Goal: Find specific page/section: Find specific page/section

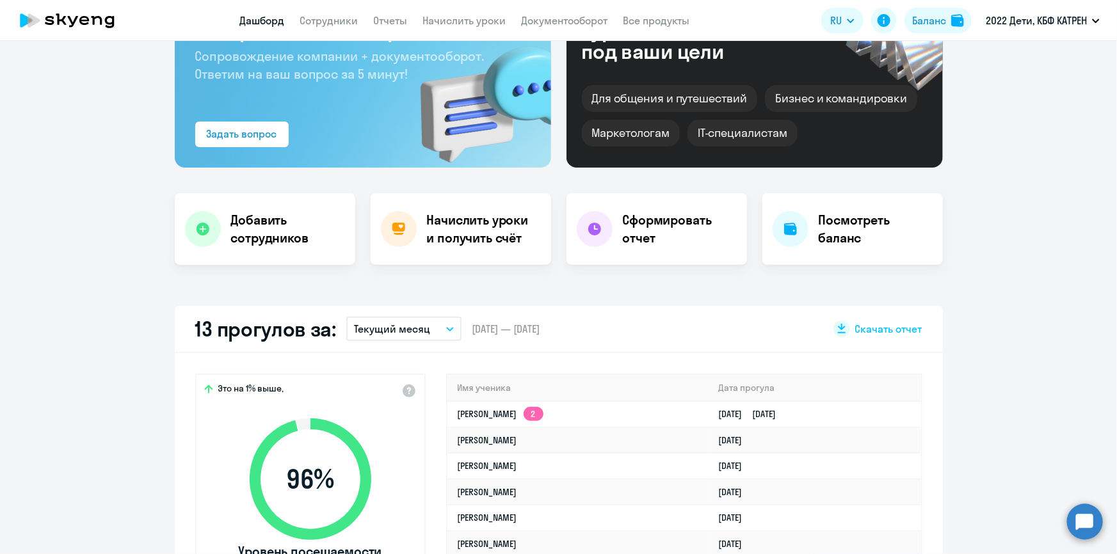
scroll to position [116, 0]
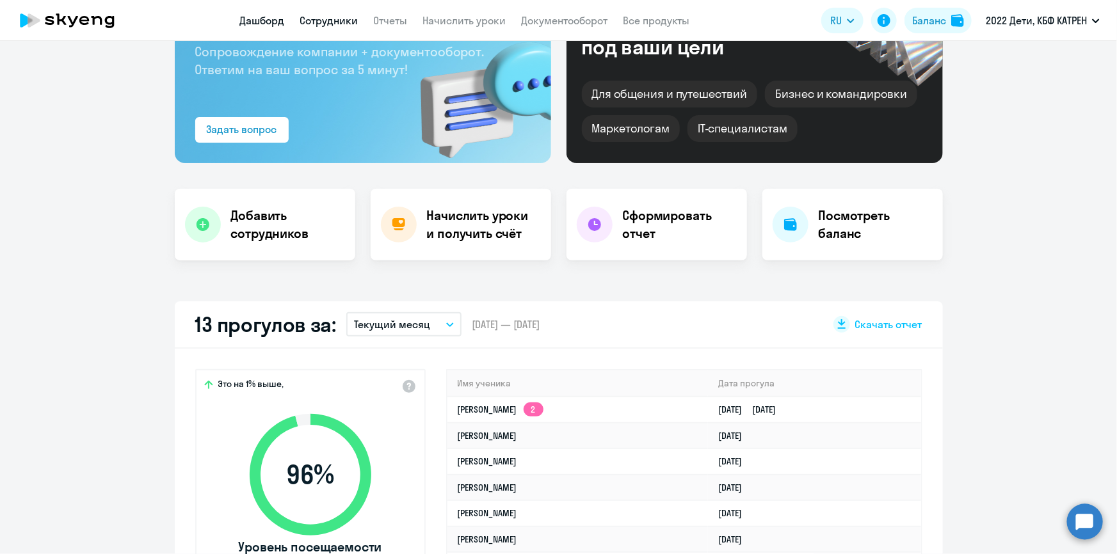
click at [316, 25] on link "Сотрудники" at bounding box center [329, 20] width 58 height 13
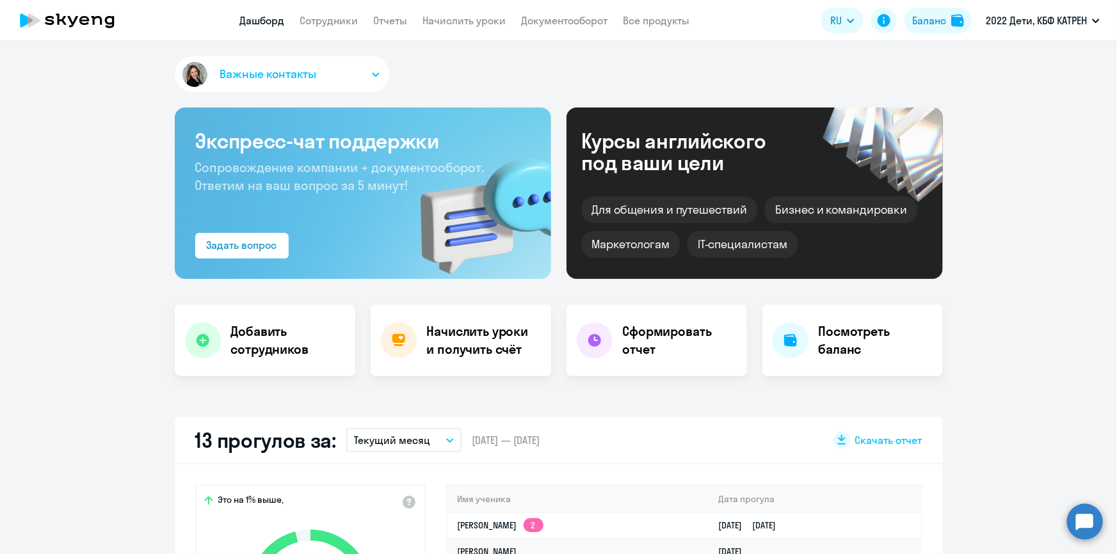
select select "30"
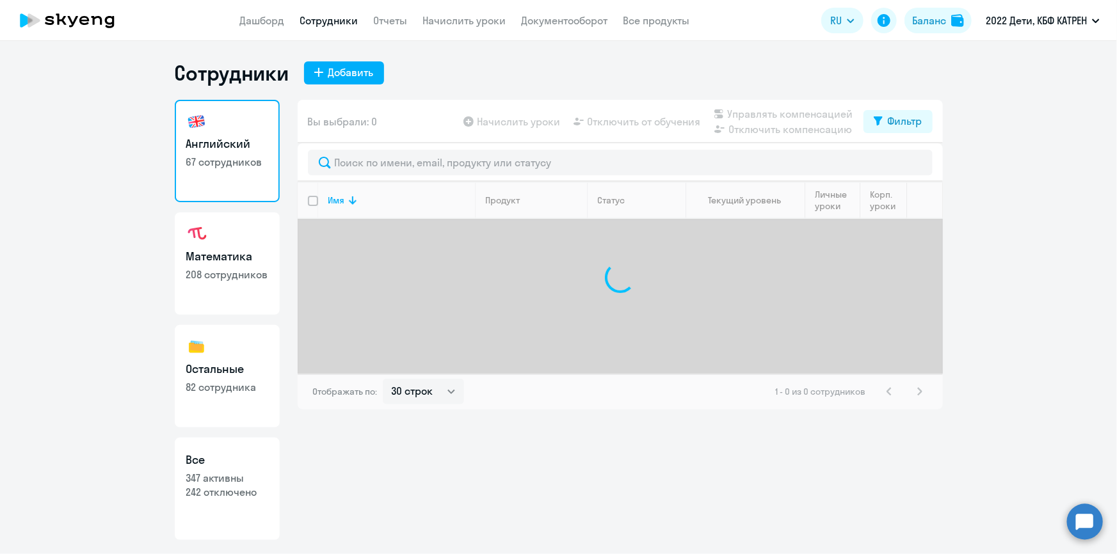
click at [257, 482] on p "347 активны" at bounding box center [227, 478] width 82 height 14
select select "30"
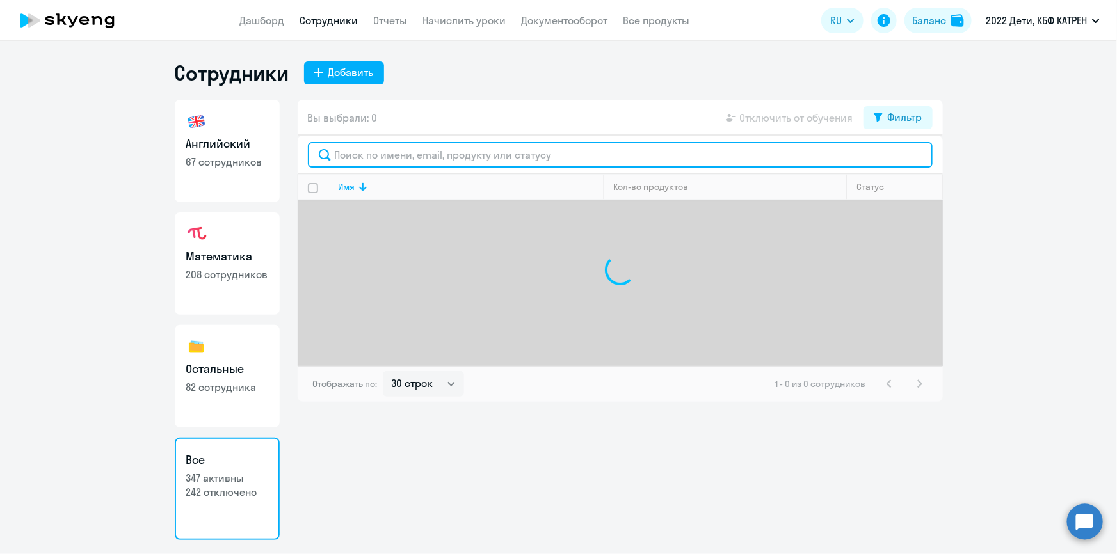
click at [411, 159] on input "text" at bounding box center [620, 155] width 625 height 26
type input "ахмет"
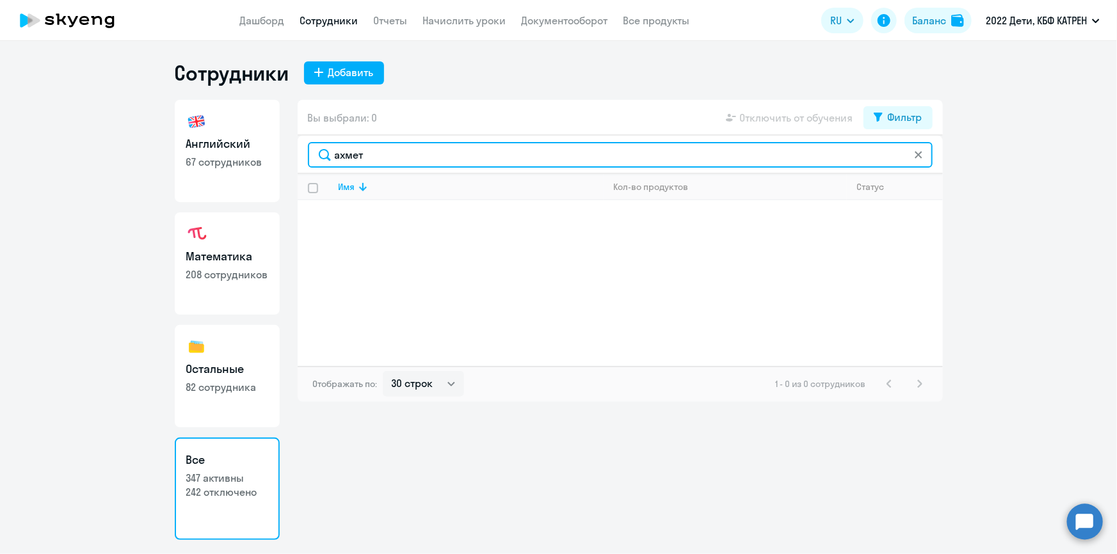
drag, startPoint x: 350, startPoint y: 157, endPoint x: 324, endPoint y: 159, distance: 25.7
click at [324, 159] on input "ахмет" at bounding box center [620, 155] width 625 height 26
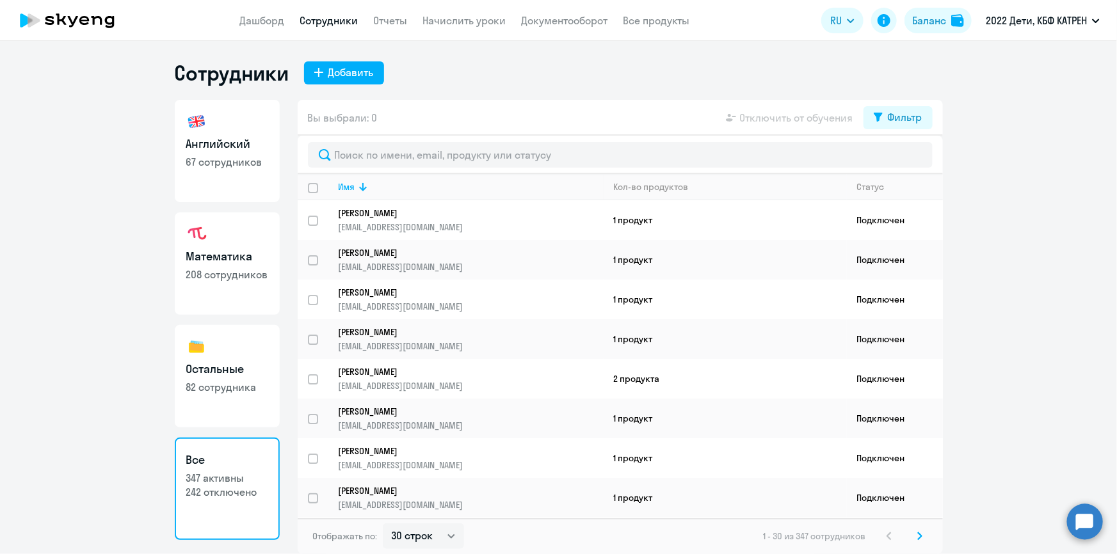
click at [1088, 528] on circle at bounding box center [1085, 522] width 36 height 36
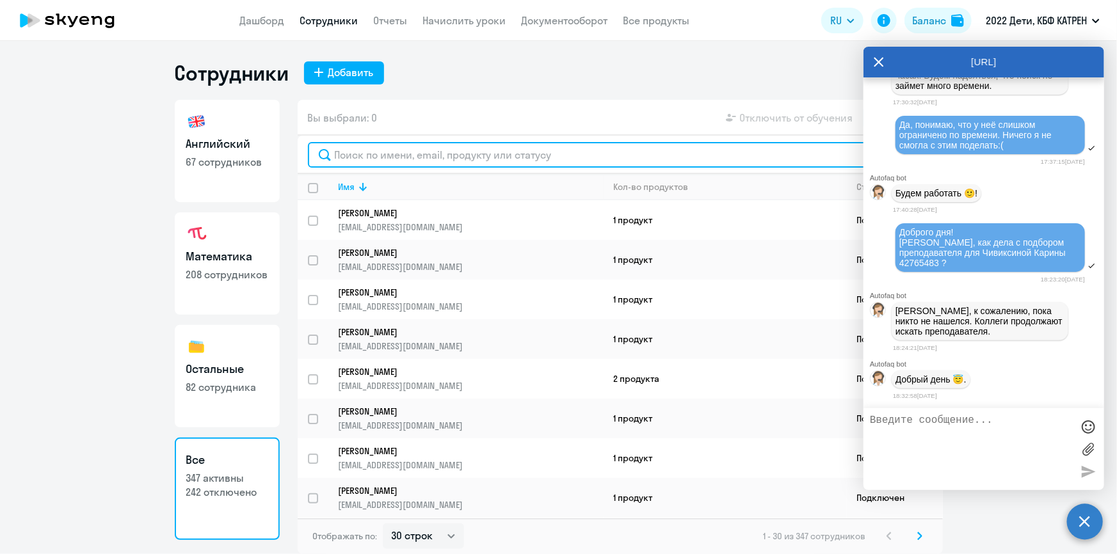
click at [356, 157] on input "text" at bounding box center [620, 155] width 625 height 26
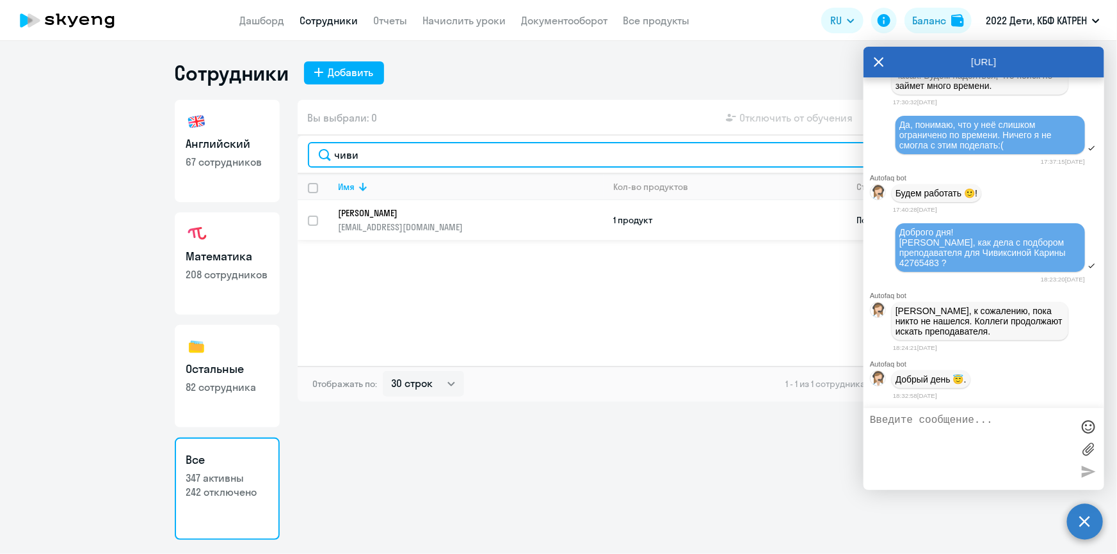
type input "чиви"
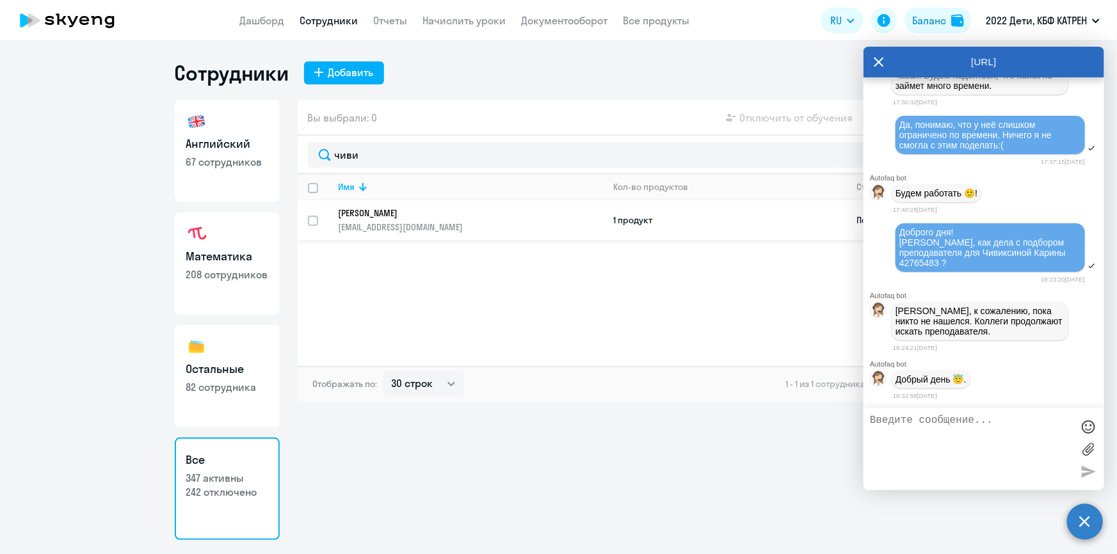
click at [374, 212] on p "[PERSON_NAME]" at bounding box center [462, 213] width 247 height 12
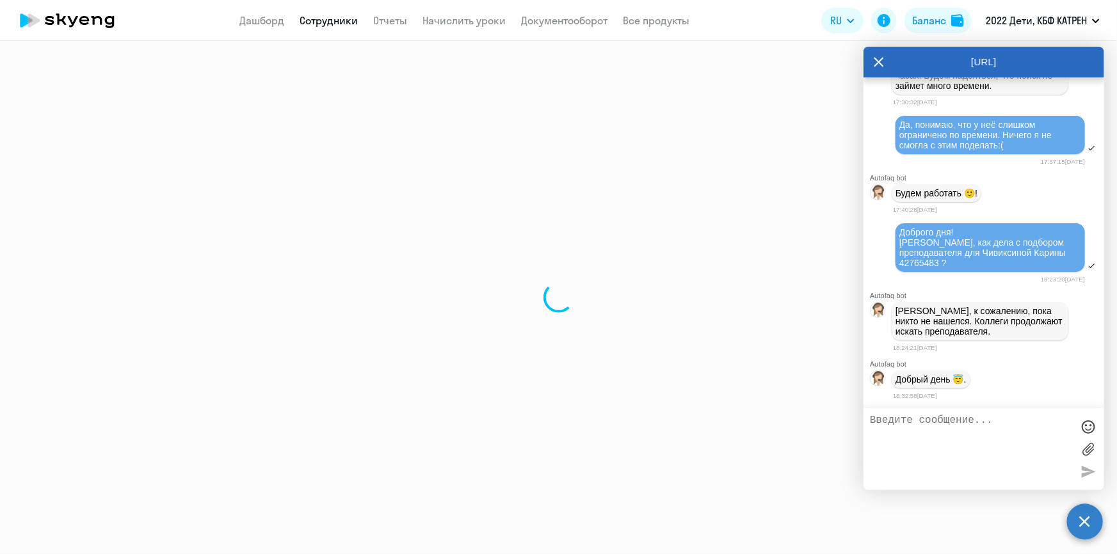
select select "math"
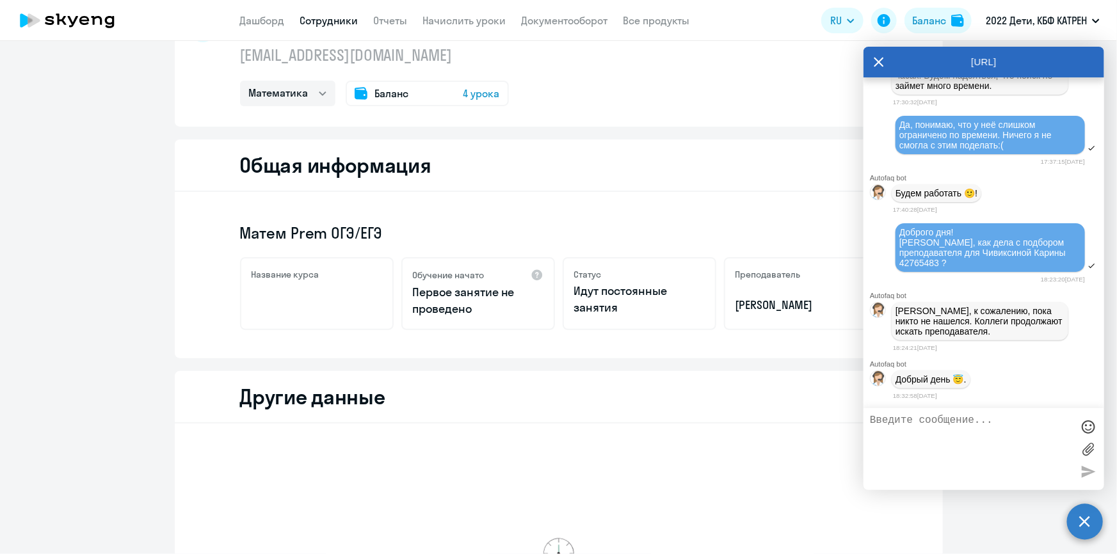
scroll to position [53115, 0]
